Goal: Task Accomplishment & Management: Use online tool/utility

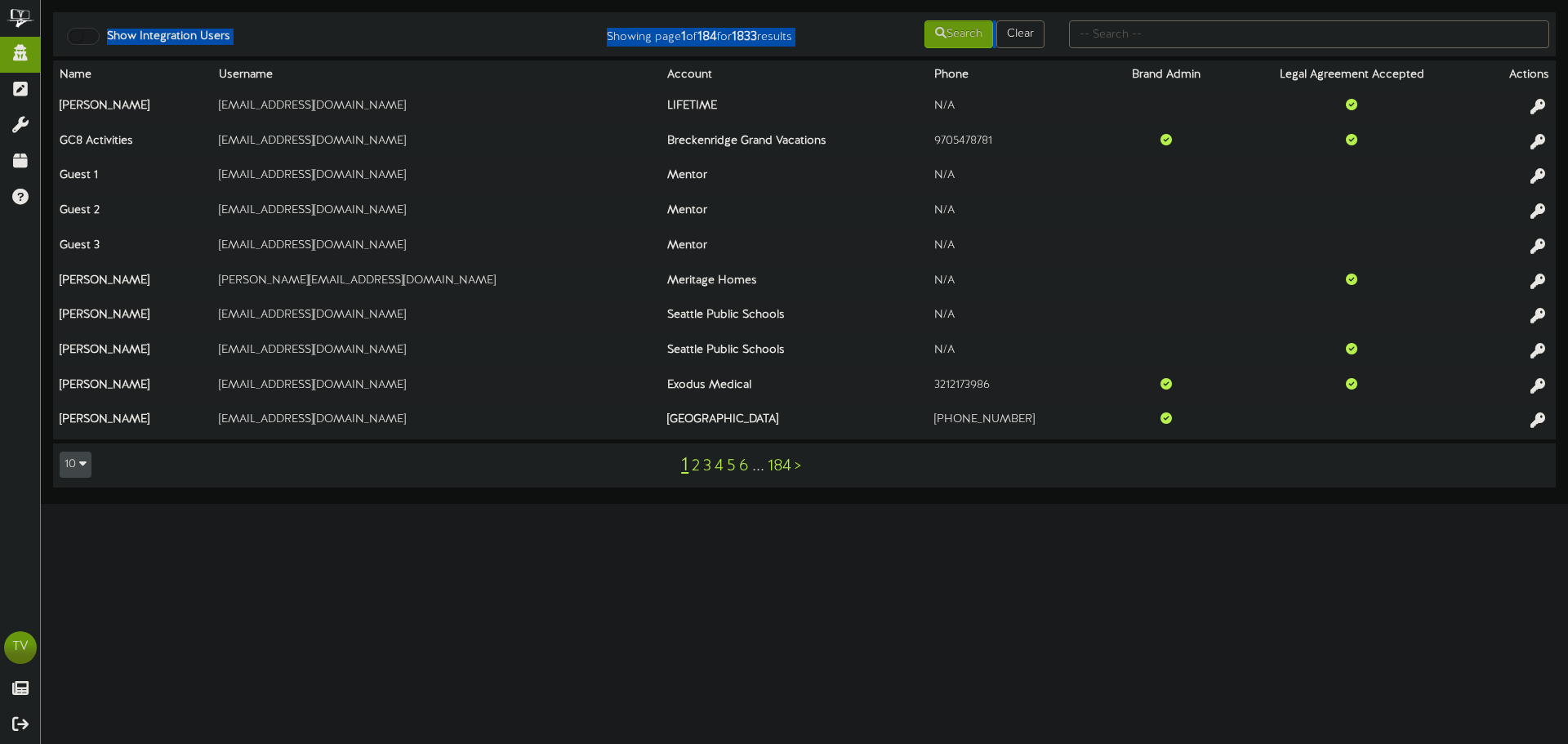
drag, startPoint x: 1150, startPoint y: 9, endPoint x: 1139, endPoint y: 30, distance: 23.7
click at [1144, 18] on div "Show Integration Users Showing page 1 of 184 for 1833 results Search Clear Name…" at bounding box center [804, 252] width 1527 height 504
click at [1136, 49] on div at bounding box center [1309, 34] width 505 height 31
type input "[PERSON_NAME].r"
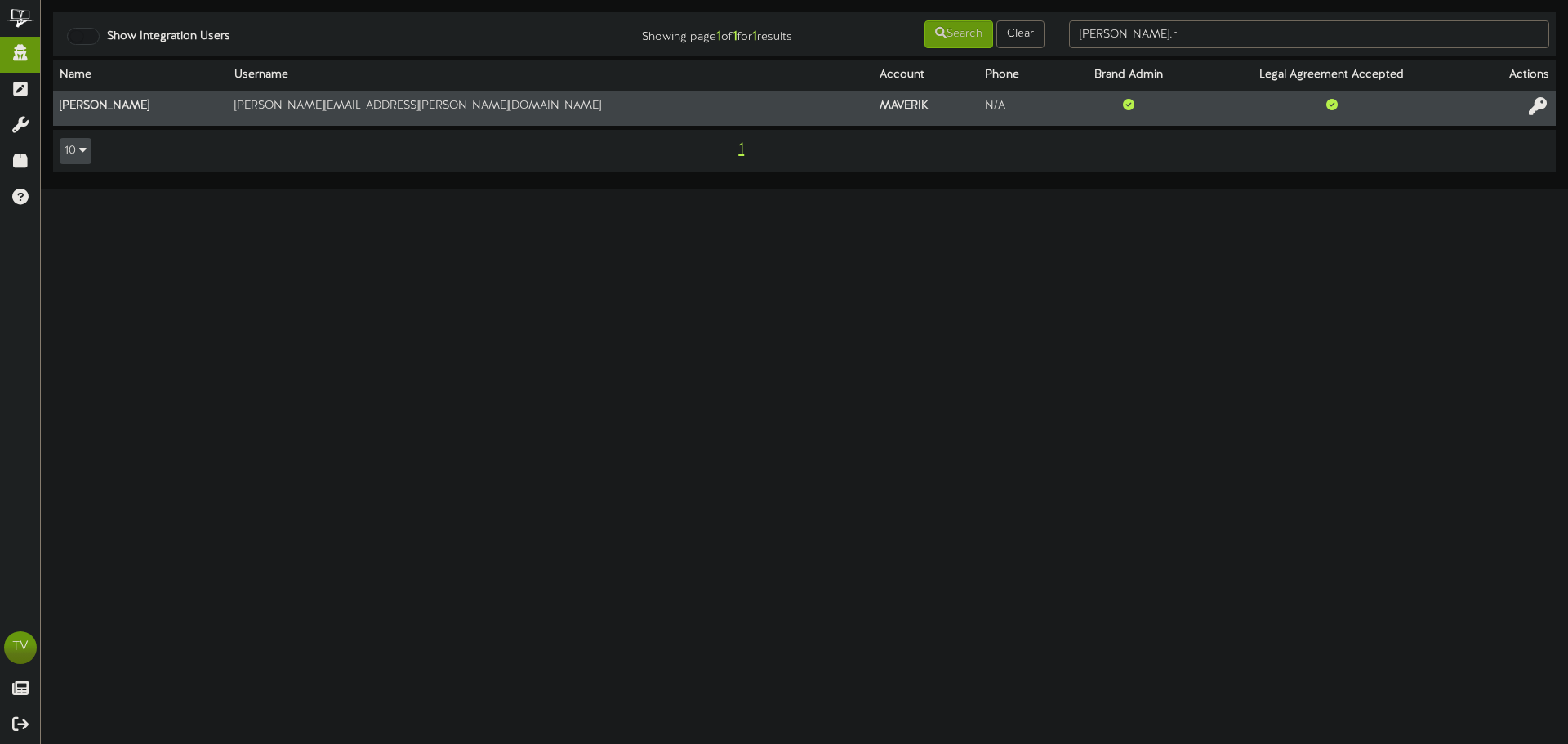
click at [1540, 106] on icon at bounding box center [1537, 106] width 18 height 18
